Goal: Information Seeking & Learning: Understand process/instructions

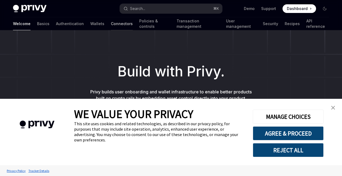
click at [111, 28] on link "Connectors" at bounding box center [122, 23] width 22 height 13
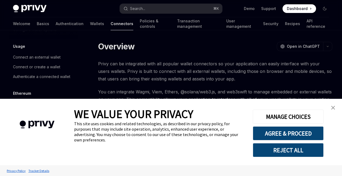
scroll to position [29, 0]
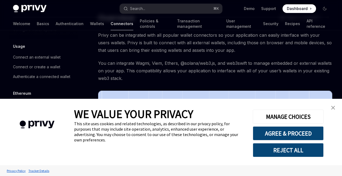
click at [333, 109] on img "close banner" at bounding box center [333, 108] width 4 height 4
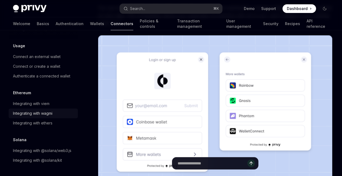
scroll to position [126, 0]
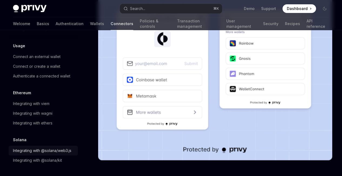
click at [38, 147] on div "Integrating with @solana/web3.js" at bounding box center [42, 150] width 58 height 6
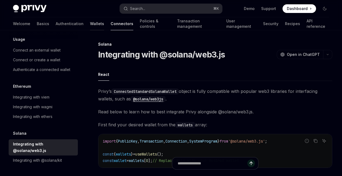
click at [90, 19] on link "Wallets" at bounding box center [97, 23] width 14 height 13
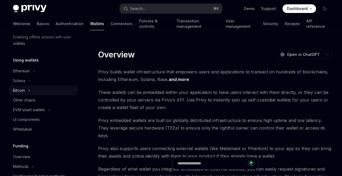
scroll to position [115, 0]
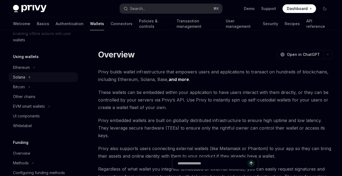
click at [32, 77] on button "Solana" at bounding box center [43, 77] width 69 height 10
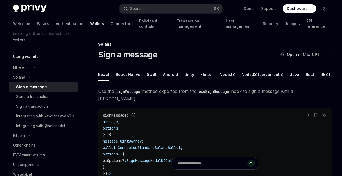
click at [36, 89] on div "Sign a message" at bounding box center [31, 87] width 31 height 6
click at [37, 95] on div "Send a transaction" at bounding box center [32, 96] width 33 height 6
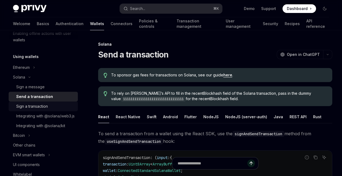
click at [36, 105] on div "Sign a transaction" at bounding box center [32, 106] width 32 height 6
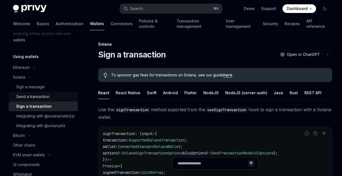
click at [34, 99] on div "Send a transaction" at bounding box center [32, 96] width 33 height 6
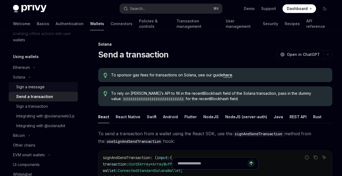
click at [34, 90] on div "Sign a message" at bounding box center [30, 87] width 28 height 6
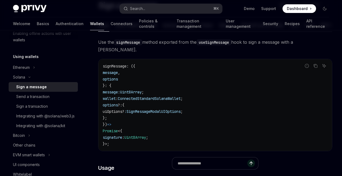
scroll to position [116, 0]
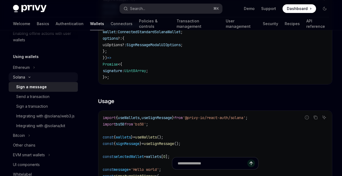
click at [30, 77] on icon "Toggle Solana section" at bounding box center [29, 77] width 6 height 2
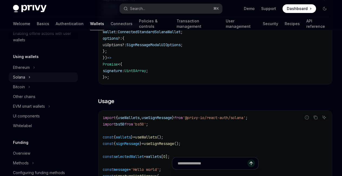
click at [29, 77] on icon "Toggle Solana section" at bounding box center [29, 77] width 1 height 2
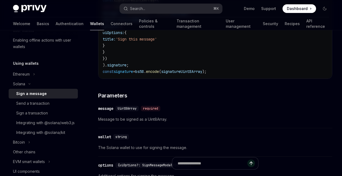
scroll to position [378, 0]
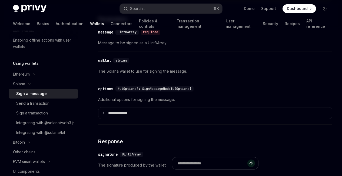
click at [106, 63] on div "wallet" at bounding box center [104, 60] width 13 height 5
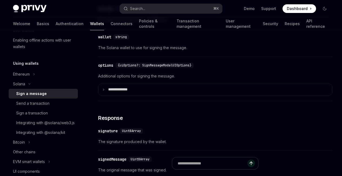
scroll to position [396, 0]
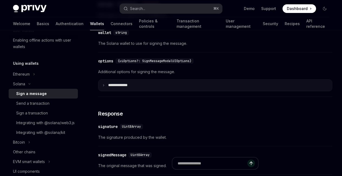
click at [106, 91] on summary "**** *********" at bounding box center [214, 85] width 233 height 11
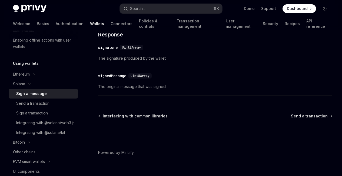
scroll to position [542, 0]
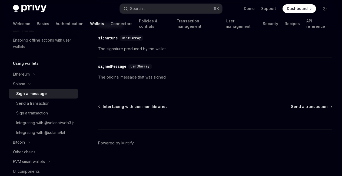
click at [115, 69] on div "signedMessage" at bounding box center [112, 66] width 28 height 5
click at [115, 68] on div "signedMessage" at bounding box center [112, 66] width 28 height 5
click at [137, 69] on div "Uint8Array" at bounding box center [139, 66] width 23 height 5
click at [137, 66] on span "Uint8Array" at bounding box center [139, 66] width 19 height 4
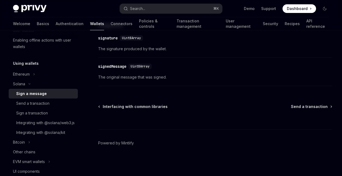
click at [114, 69] on div "​ signedMessage Uint8Array" at bounding box center [212, 66] width 228 height 6
click at [115, 80] on div "​ signedMessage Uint8Array The original message that was signed." at bounding box center [215, 73] width 234 height 26
click at [115, 79] on span "The original message that was signed." at bounding box center [215, 77] width 234 height 6
drag, startPoint x: 132, startPoint y: 80, endPoint x: 176, endPoint y: 84, distance: 43.9
click at [176, 84] on div "​ signedMessage Uint8Array The original message that was signed." at bounding box center [215, 73] width 234 height 26
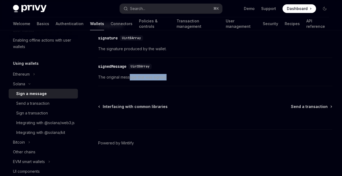
click at [176, 83] on div "​ signedMessage Uint8Array The original message that was signed." at bounding box center [215, 73] width 234 height 26
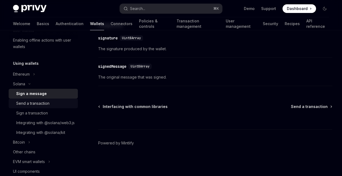
click at [41, 106] on div "Send a transaction" at bounding box center [32, 103] width 33 height 6
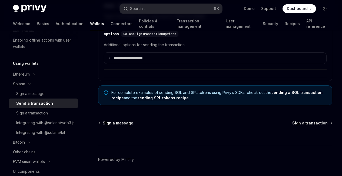
scroll to position [1489, 0]
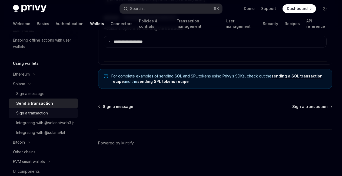
click at [55, 116] on div "Sign a transaction" at bounding box center [45, 113] width 58 height 6
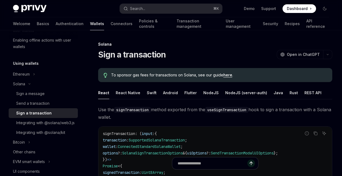
type textarea "*"
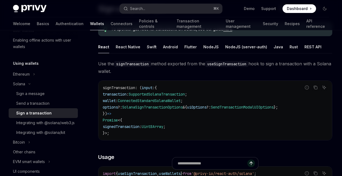
scroll to position [75, 0]
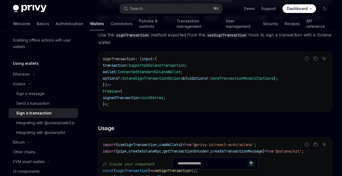
drag, startPoint x: 137, startPoint y: 126, endPoint x: 161, endPoint y: 130, distance: 24.6
click at [161, 111] on div "signTransaction : ( input : { transaction : SupportedSolanaTransaction ; wallet…" at bounding box center [214, 81] width 233 height 59
drag, startPoint x: 163, startPoint y: 131, endPoint x: 201, endPoint y: 133, distance: 38.1
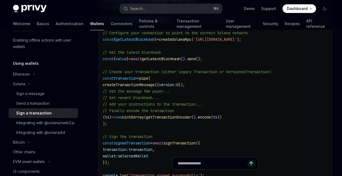
scroll to position [248, 0]
